Goal: Information Seeking & Learning: Learn about a topic

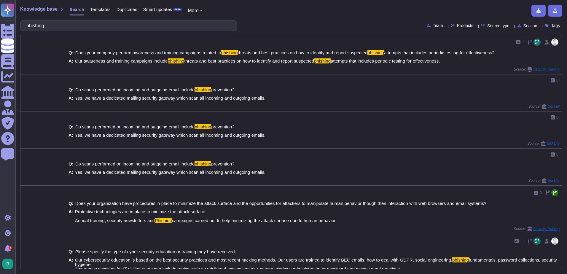
click at [480, 10] on div "Knowledge base Search Templates Duplicates Smart updates BETA More" at bounding box center [289, 11] width 538 height 12
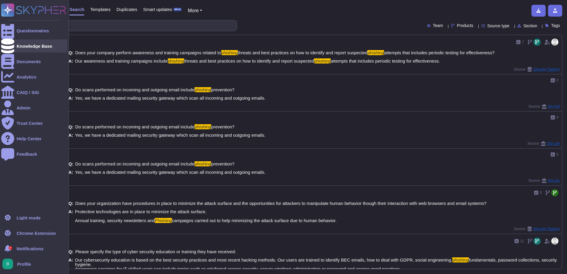
click at [26, 48] on div "Knowledge Base" at bounding box center [35, 46] width 36 height 4
click at [29, 42] on div "Knowledge Base" at bounding box center [34, 45] width 66 height 13
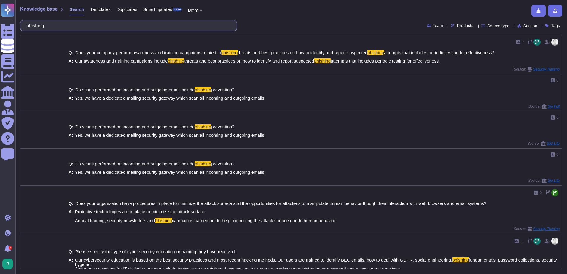
click at [88, 27] on input "phishing" at bounding box center [126, 25] width 207 height 10
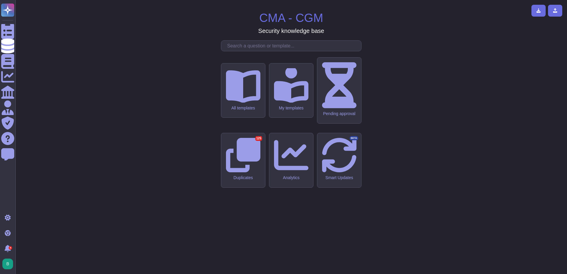
click at [149, 24] on div "CMA - CGM Security knowledge base All templates My templates Pending approval D…" at bounding box center [291, 137] width 542 height 265
click at [250, 118] on div "All templates" at bounding box center [243, 90] width 44 height 55
